Goal: Task Accomplishment & Management: Use online tool/utility

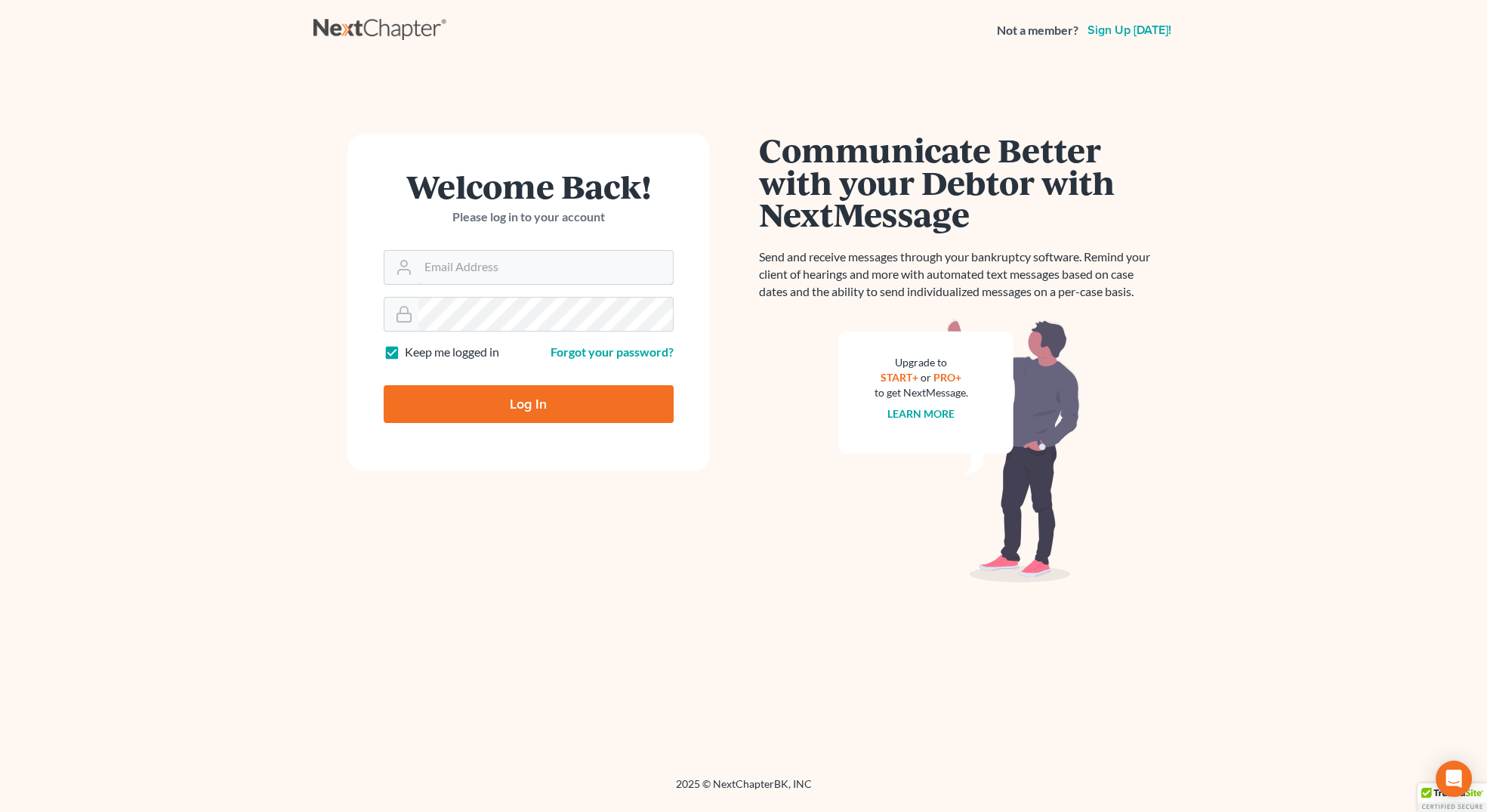
type input "[PERSON_NAME][EMAIL_ADDRESS][DOMAIN_NAME]"
click at [468, 407] on input "Log In" at bounding box center [529, 404] width 290 height 37
type input "Thinking..."
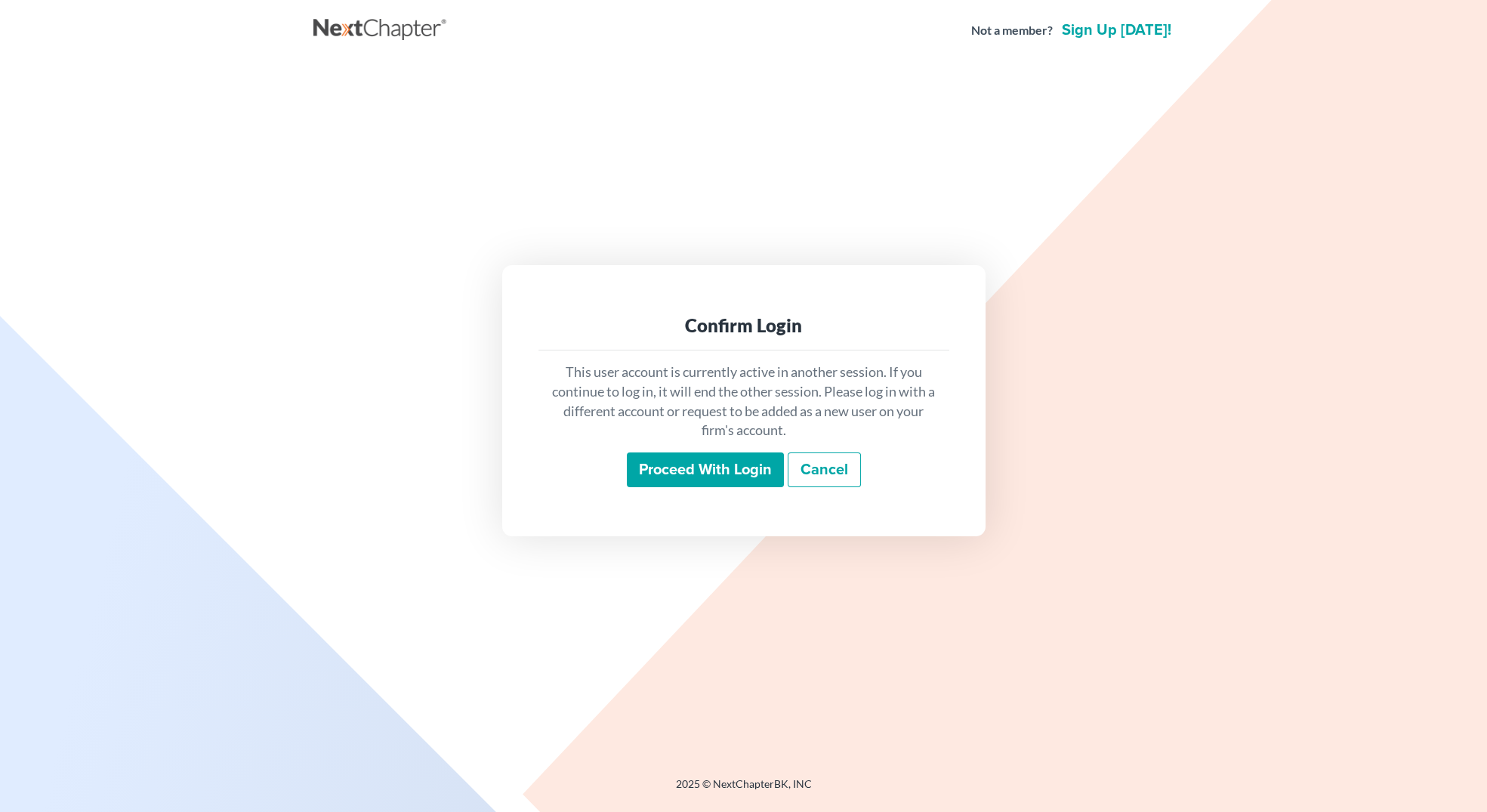
click at [662, 470] on input "Proceed with login" at bounding box center [706, 469] width 157 height 35
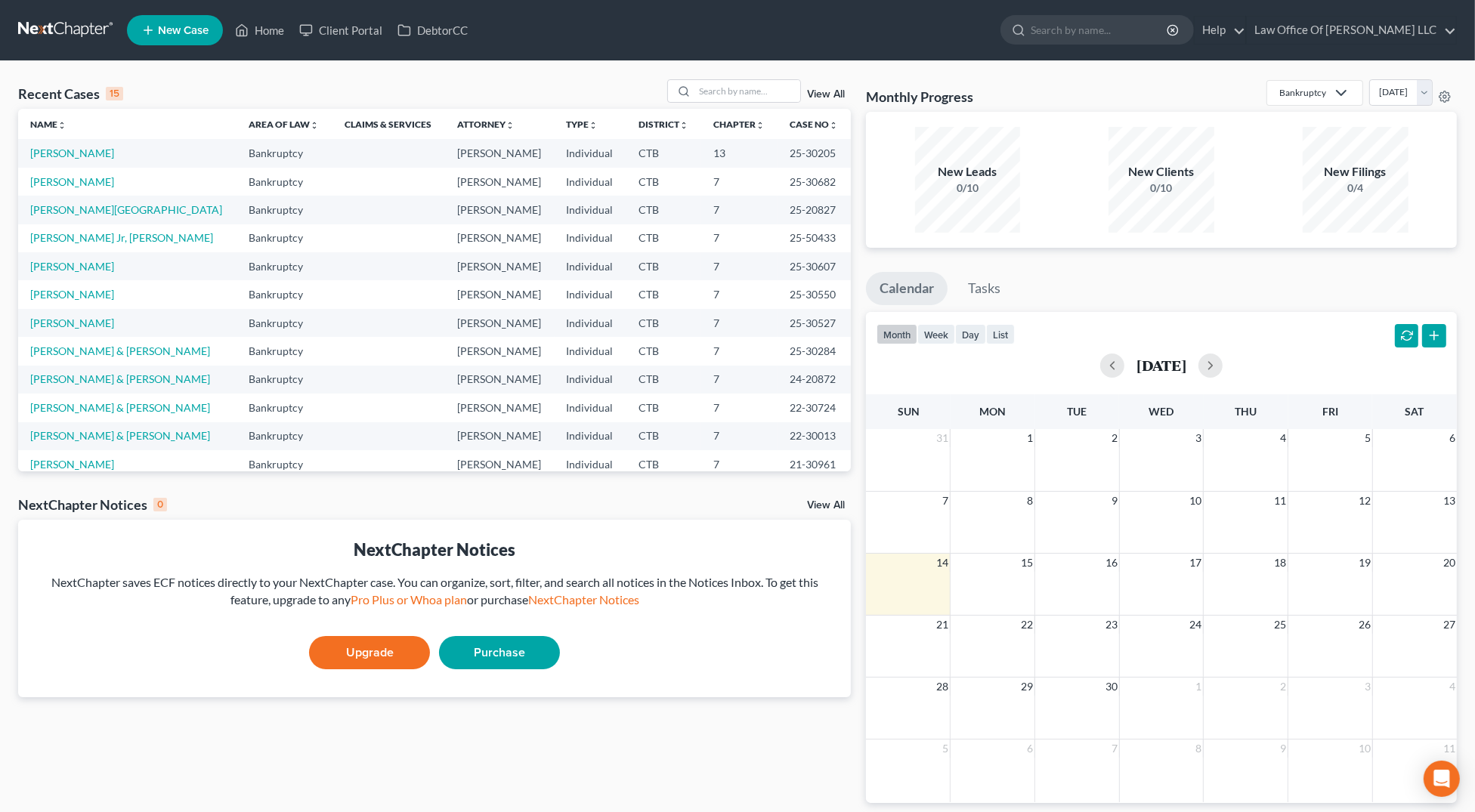
click at [819, 94] on link "View All" at bounding box center [826, 94] width 37 height 10
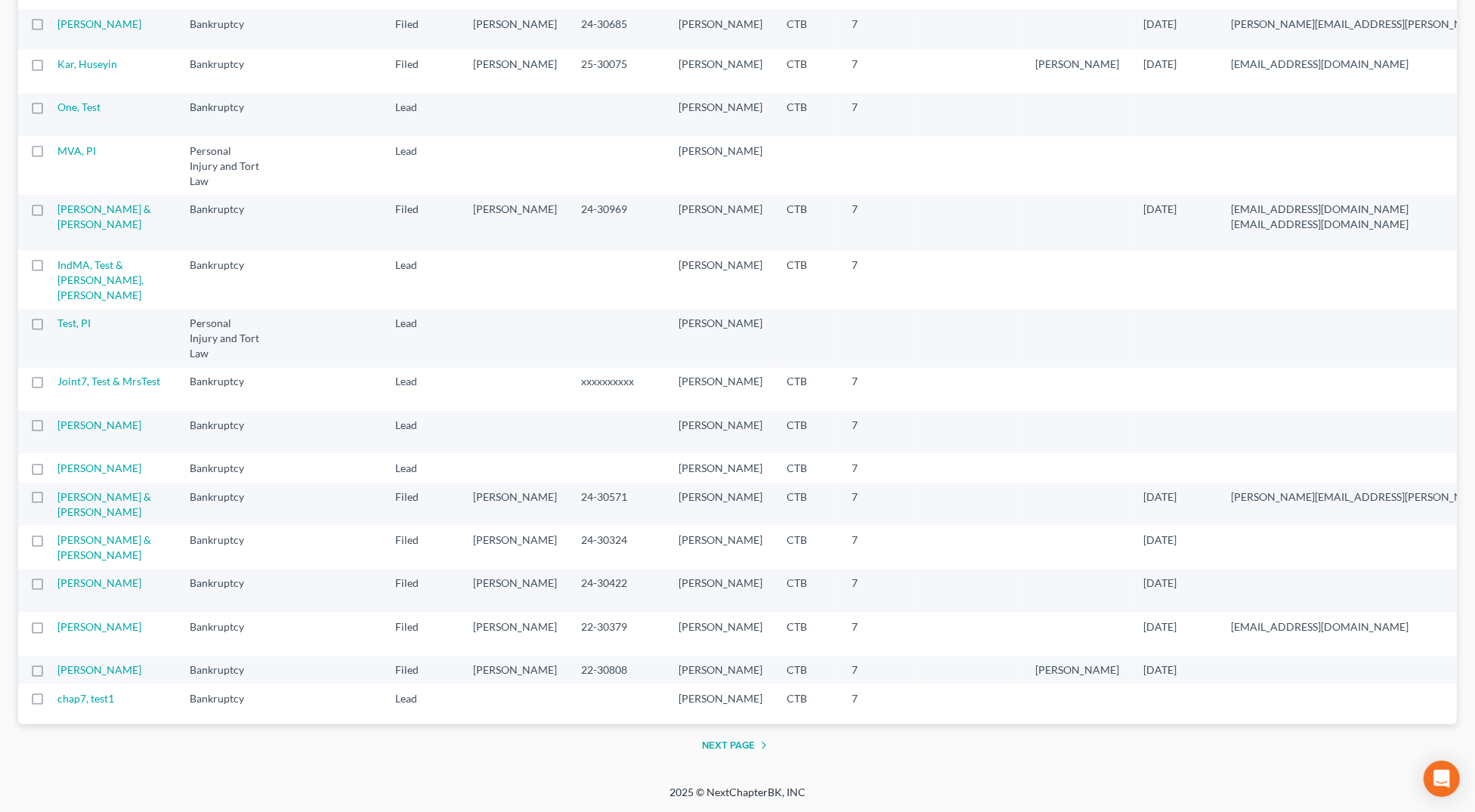
scroll to position [1884, 0]
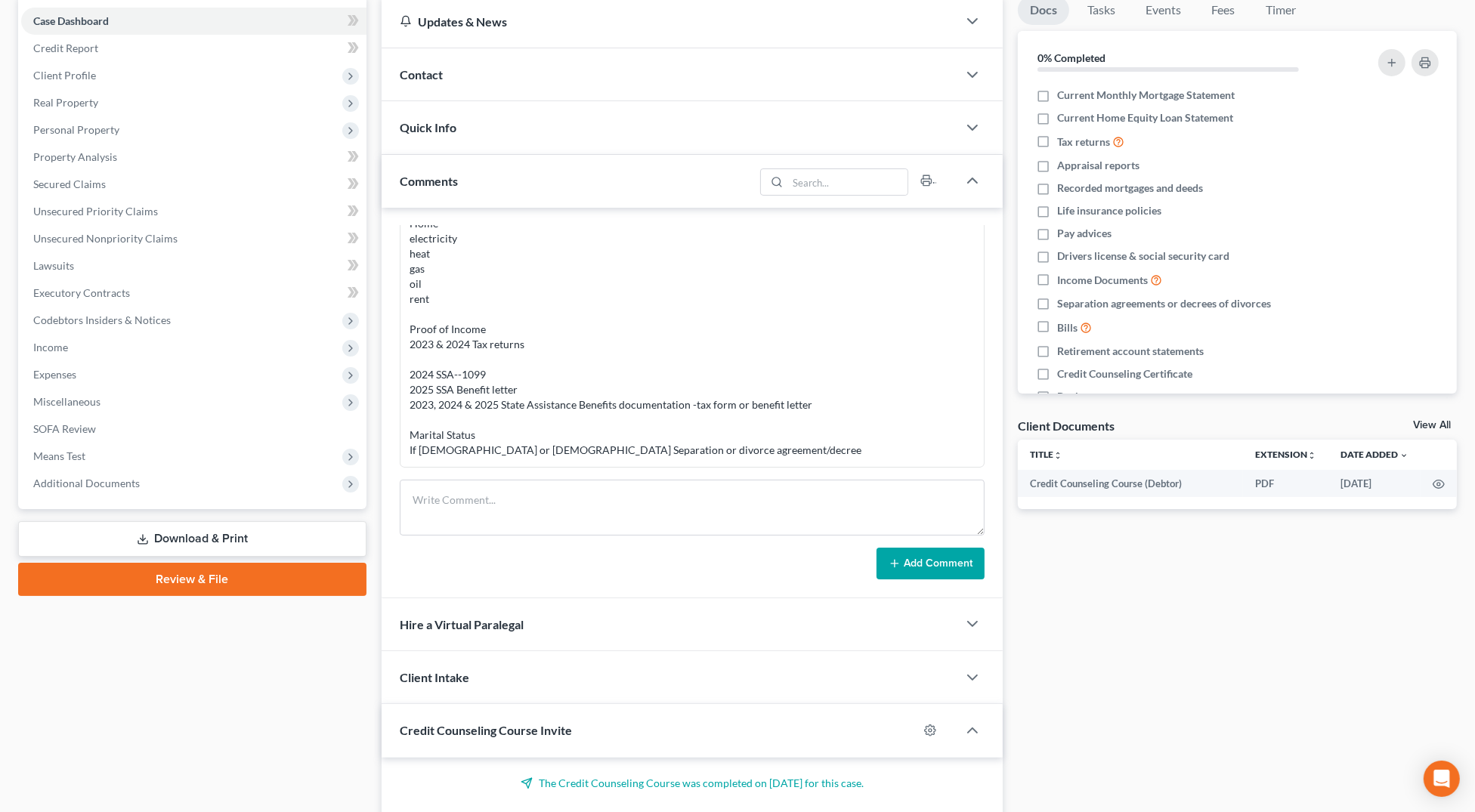
scroll to position [264, 0]
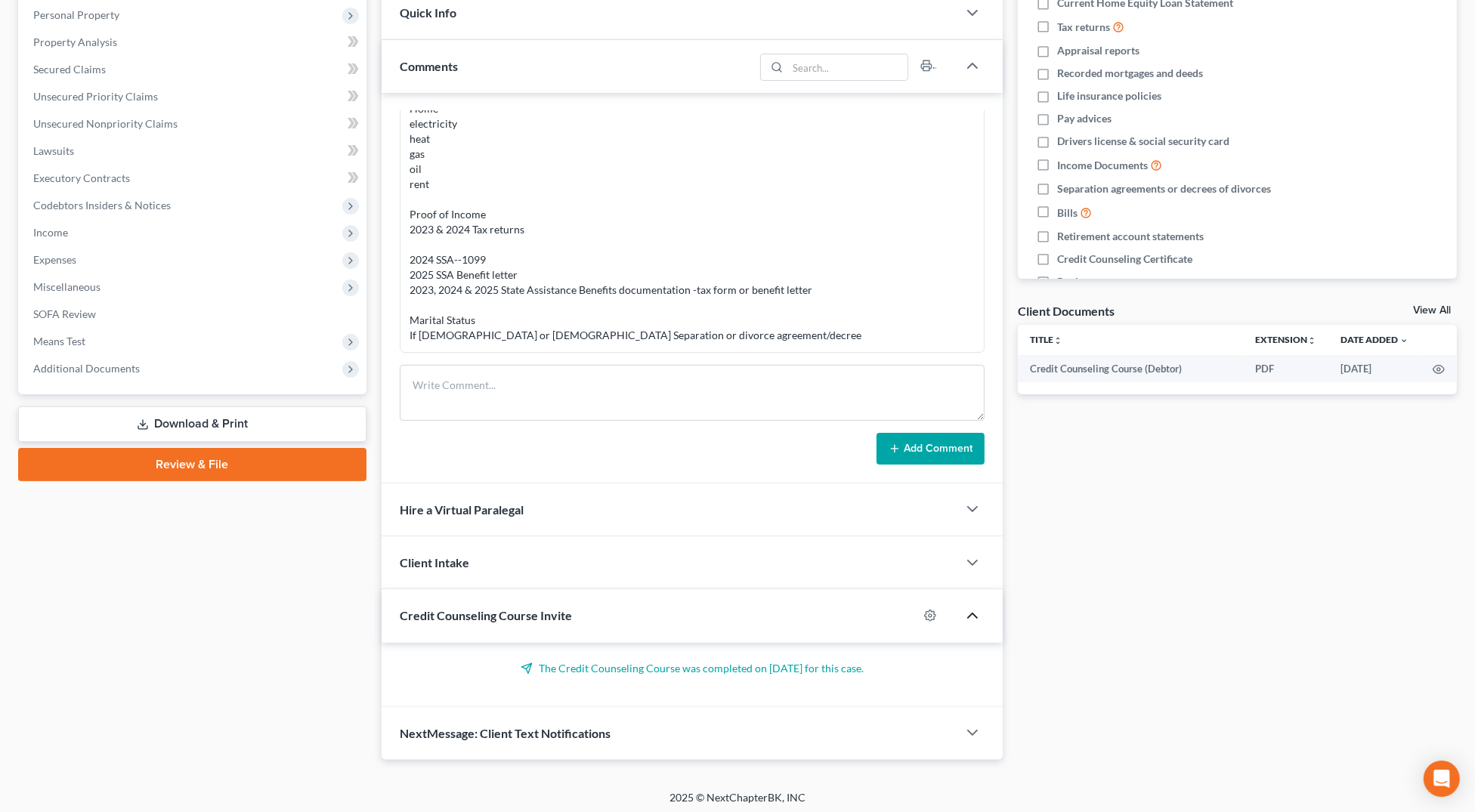
click at [968, 613] on polyline "button" at bounding box center [973, 615] width 9 height 5
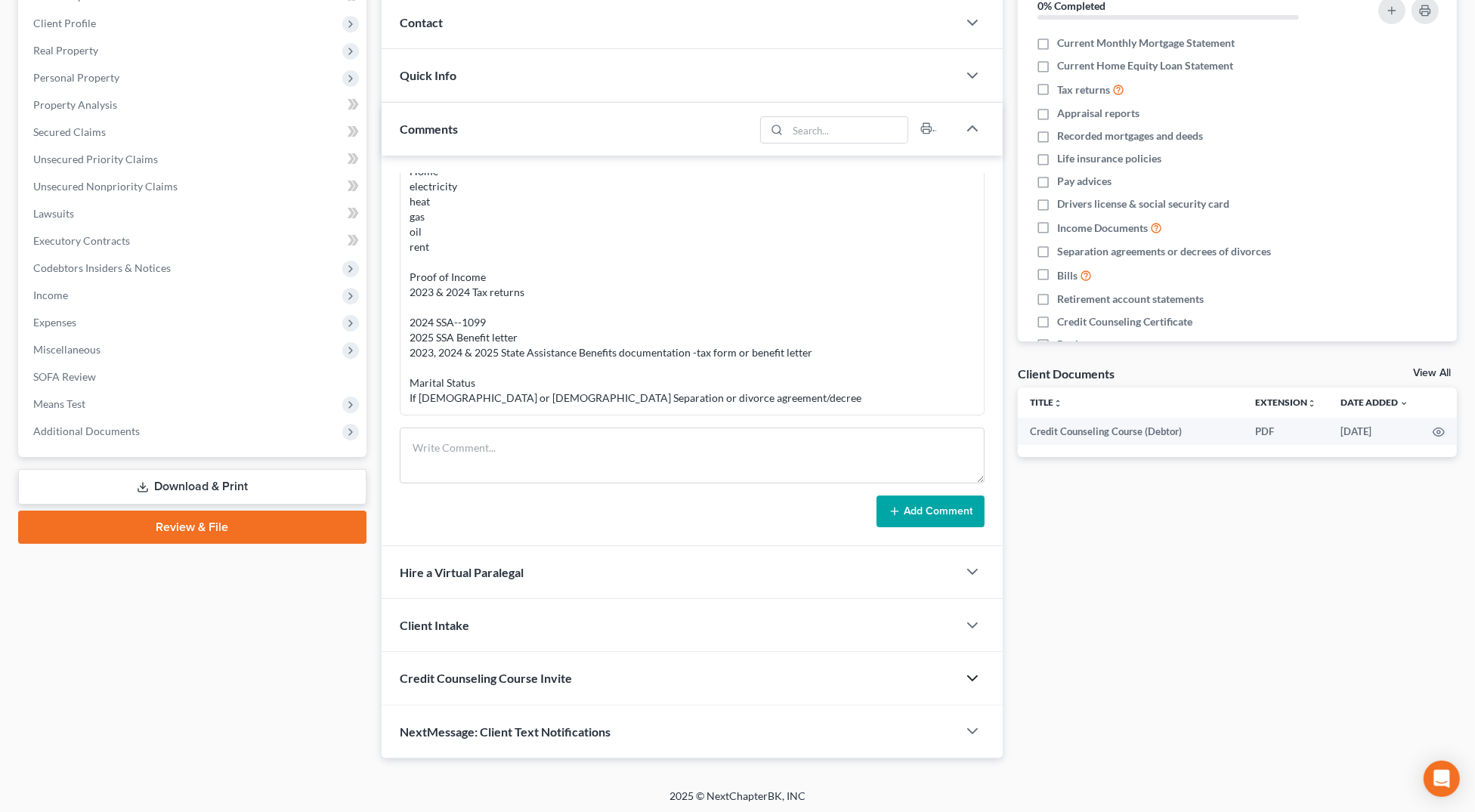
scroll to position [200, 0]
click at [583, 687] on div "Credit Counseling Course Invite" at bounding box center [669, 679] width 575 height 52
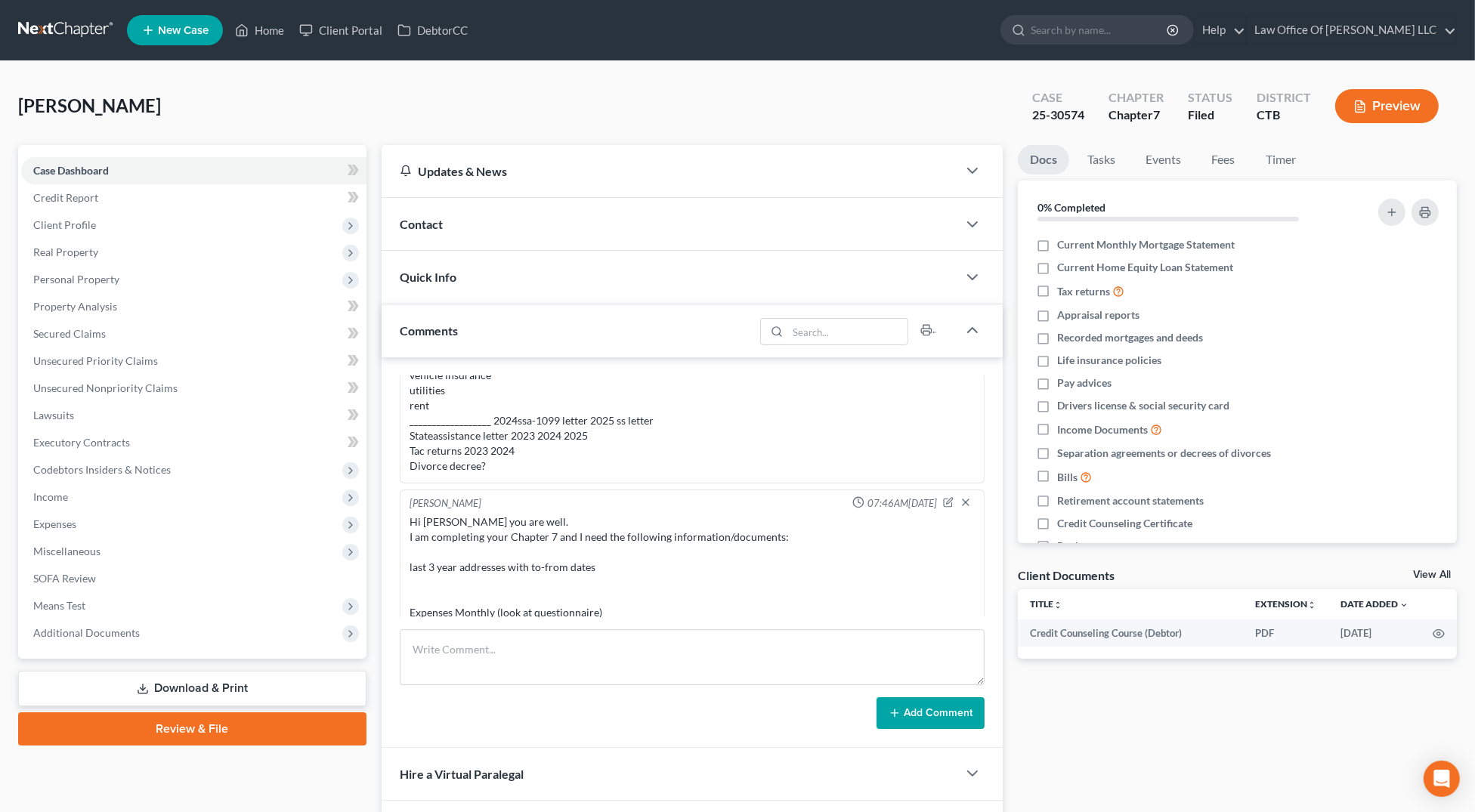
scroll to position [0, 0]
